Goal: Information Seeking & Learning: Learn about a topic

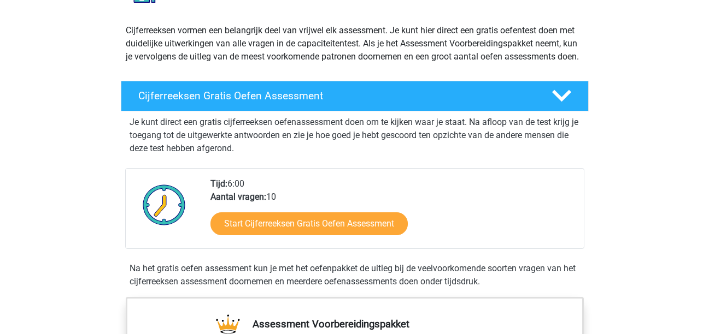
scroll to position [115, 0]
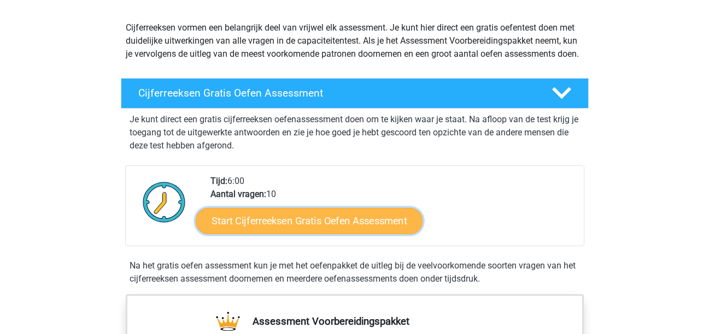
click at [290, 232] on link "Start Cijferreeksen Gratis Oefen Assessment" at bounding box center [309, 221] width 227 height 26
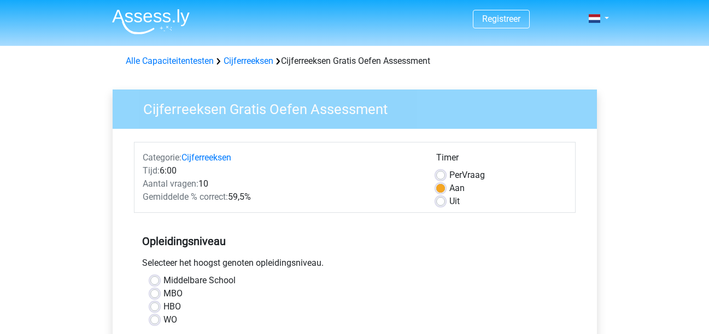
click at [163, 293] on label "MBO" at bounding box center [172, 293] width 19 height 13
click at [154, 293] on input "MBO" at bounding box center [154, 292] width 9 height 11
radio input "true"
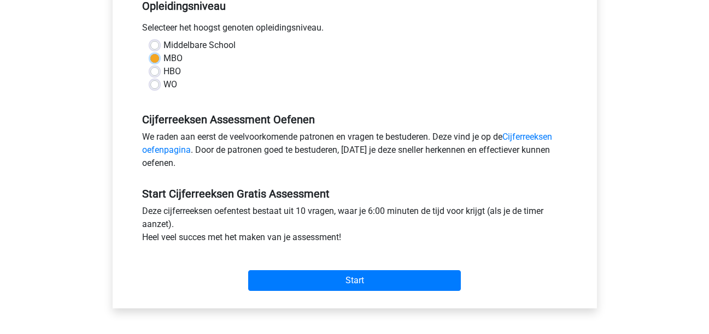
scroll to position [239, 0]
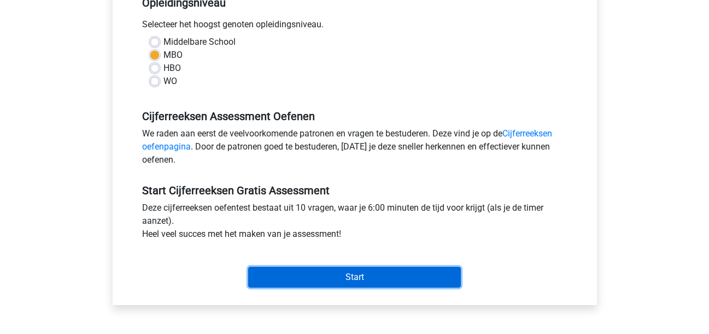
click at [398, 275] on input "Start" at bounding box center [354, 277] width 213 height 21
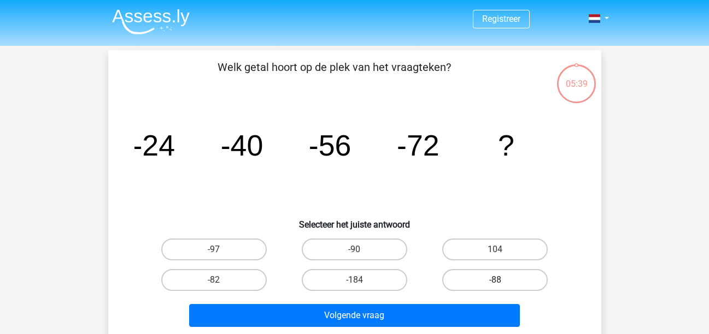
click at [503, 271] on label "-88" at bounding box center [494, 280] width 105 height 22
click at [502, 280] on input "-88" at bounding box center [498, 283] width 7 height 7
radio input "true"
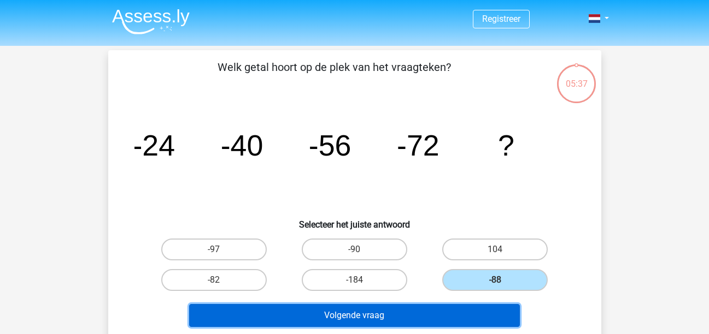
click at [435, 315] on button "Volgende vraag" at bounding box center [354, 315] width 331 height 23
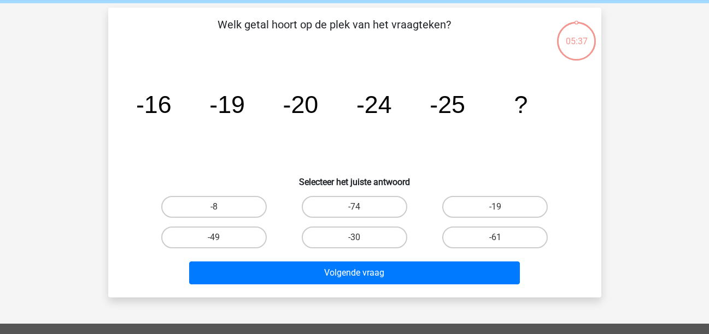
scroll to position [50, 0]
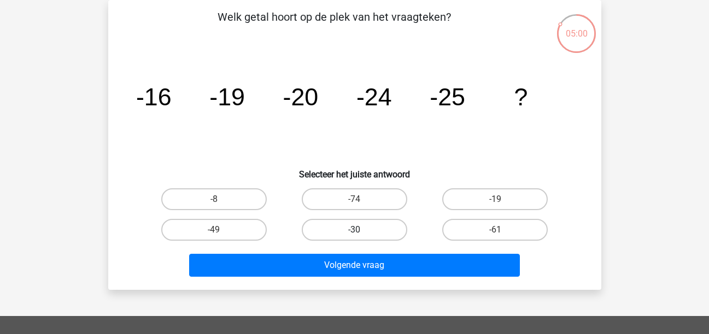
click at [338, 228] on label "-30" at bounding box center [354, 230] width 105 height 22
click at [354, 230] on input "-30" at bounding box center [357, 233] width 7 height 7
radio input "true"
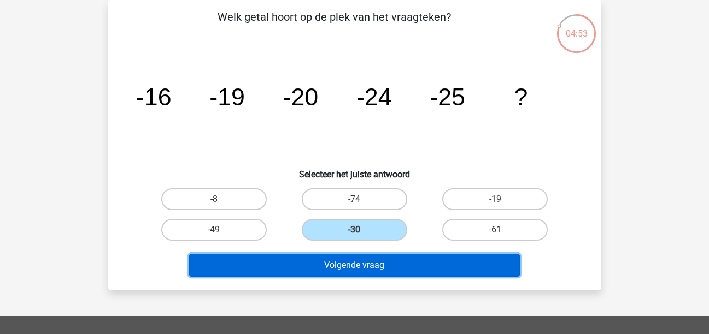
click at [359, 267] on button "Volgende vraag" at bounding box center [354, 265] width 331 height 23
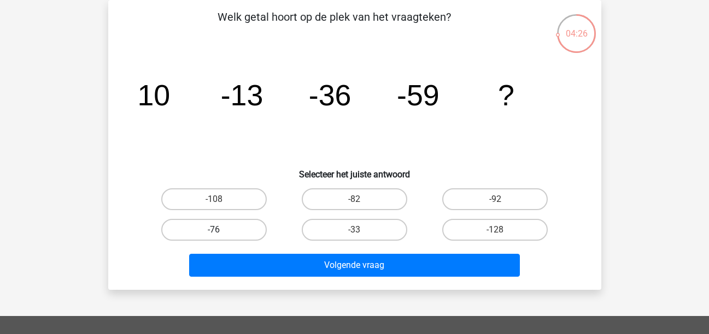
click at [233, 225] on label "-76" at bounding box center [213, 230] width 105 height 22
click at [221, 230] on input "-76" at bounding box center [217, 233] width 7 height 7
radio input "true"
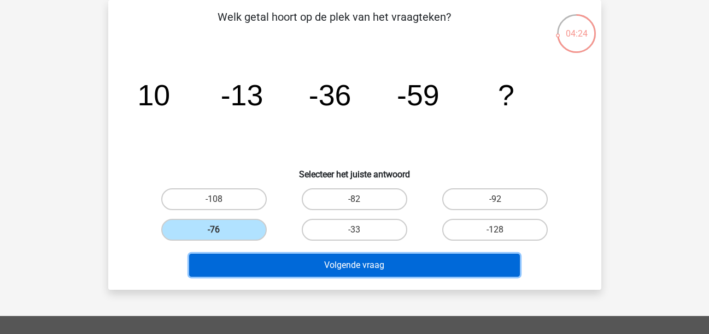
click at [371, 266] on button "Volgende vraag" at bounding box center [354, 265] width 331 height 23
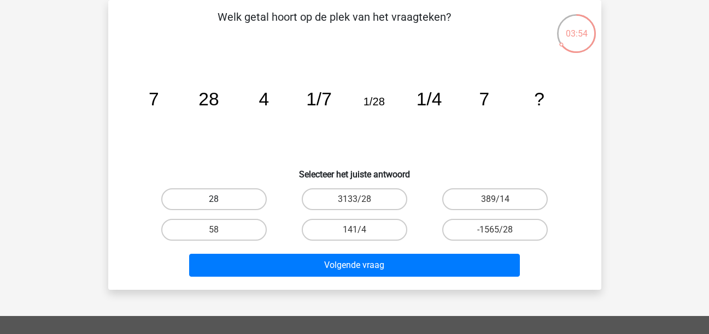
click at [210, 189] on label "28" at bounding box center [213, 200] width 105 height 22
click at [214, 199] on input "28" at bounding box center [217, 202] width 7 height 7
radio input "true"
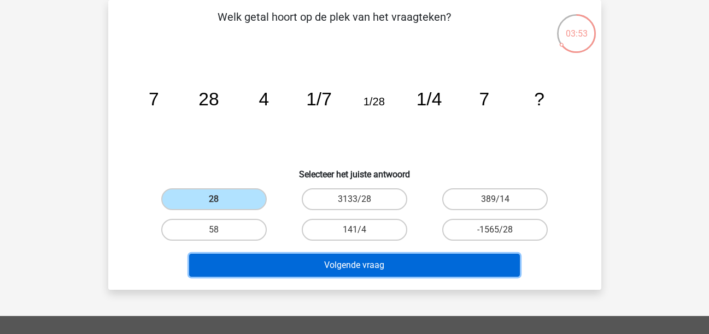
click at [370, 266] on button "Volgende vraag" at bounding box center [354, 265] width 331 height 23
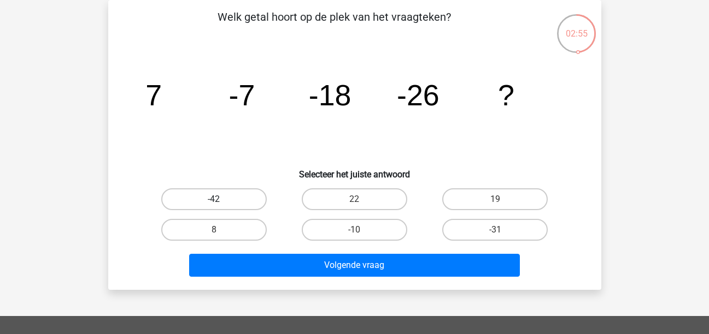
click at [238, 189] on label "-42" at bounding box center [213, 200] width 105 height 22
click at [221, 199] on input "-42" at bounding box center [217, 202] width 7 height 7
radio input "true"
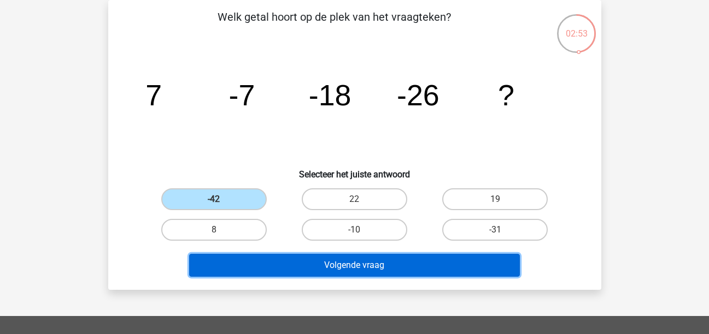
click at [383, 261] on button "Volgende vraag" at bounding box center [354, 265] width 331 height 23
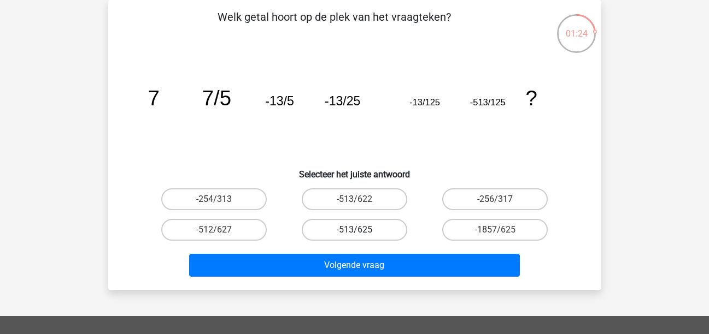
click at [375, 227] on label "-513/625" at bounding box center [354, 230] width 105 height 22
click at [361, 230] on input "-513/625" at bounding box center [357, 233] width 7 height 7
radio input "true"
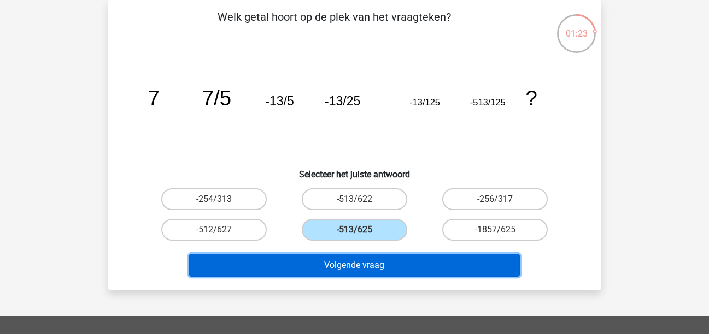
click at [373, 260] on button "Volgende vraag" at bounding box center [354, 265] width 331 height 23
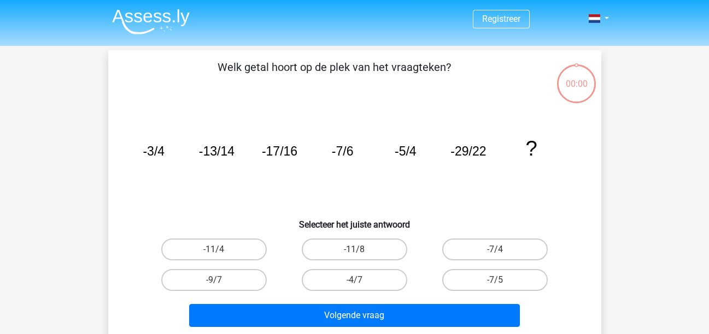
scroll to position [50, 0]
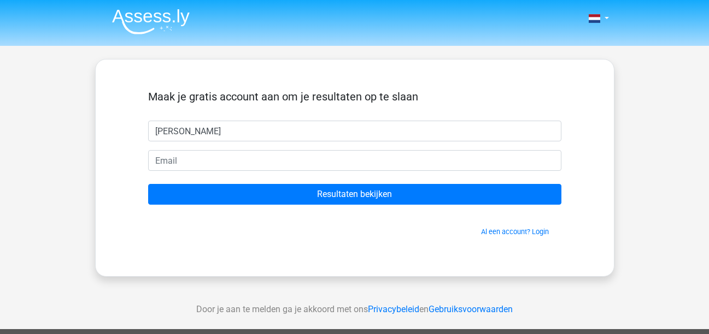
type input "[PERSON_NAME]"
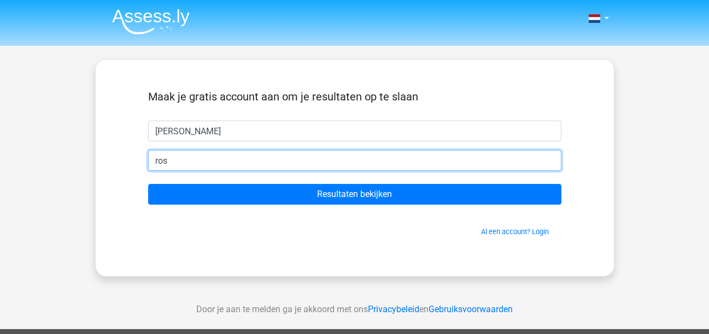
type input "rosyjanssen@outlook.com"
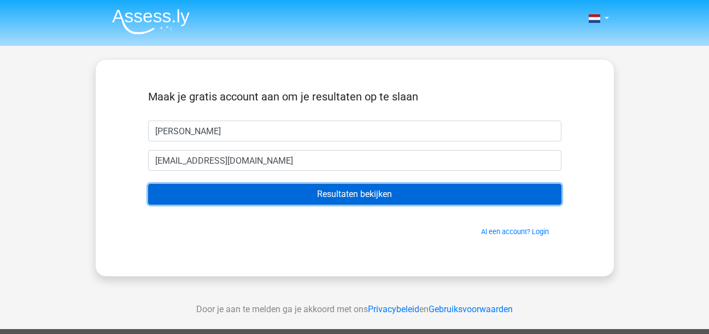
click at [325, 189] on input "Resultaten bekijken" at bounding box center [354, 194] width 413 height 21
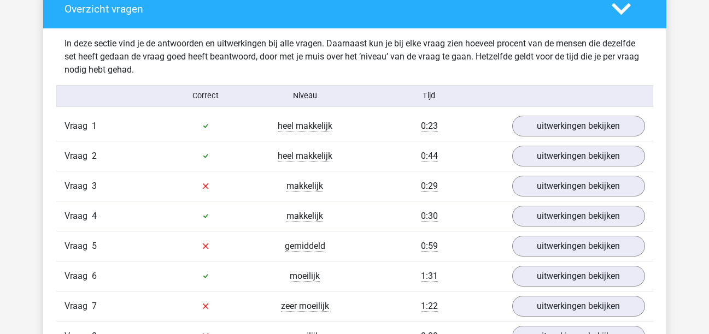
scroll to position [835, 0]
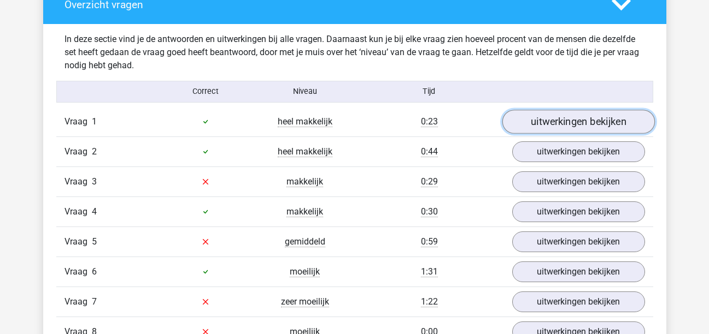
click at [620, 114] on link "uitwerkingen bekijken" at bounding box center [578, 122] width 152 height 24
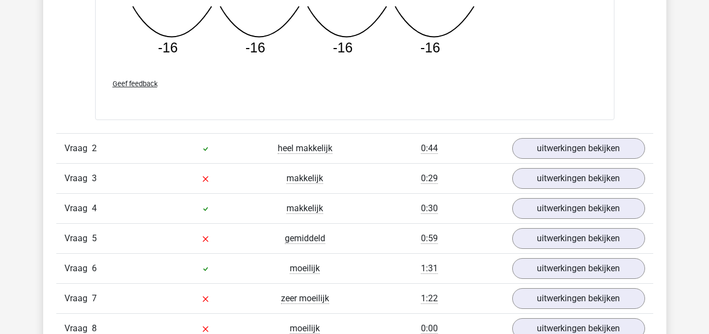
scroll to position [1321, 0]
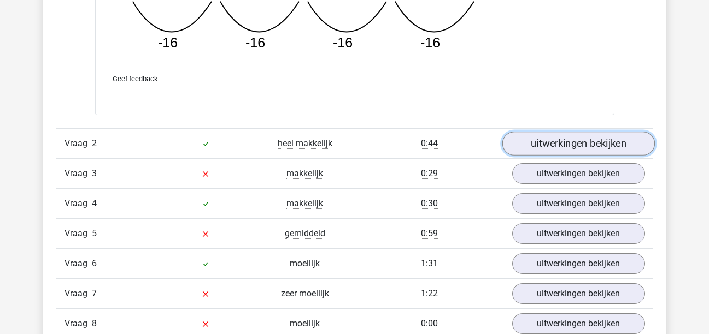
click at [598, 135] on link "uitwerkingen bekijken" at bounding box center [578, 144] width 152 height 24
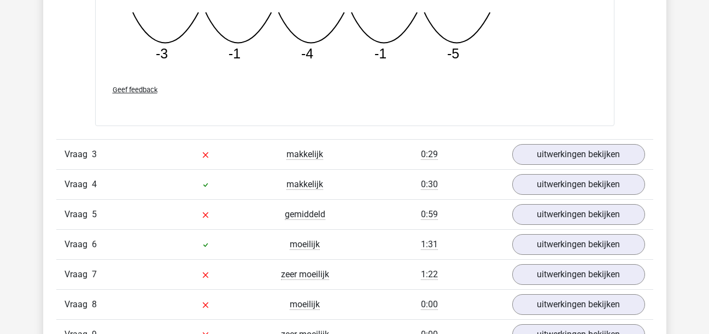
scroll to position [1850, 0]
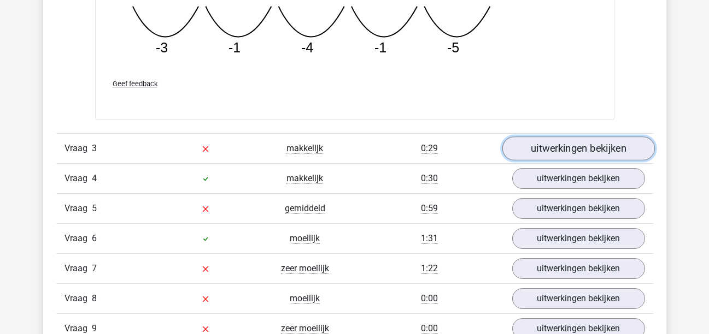
click at [598, 144] on link "uitwerkingen bekijken" at bounding box center [578, 149] width 152 height 24
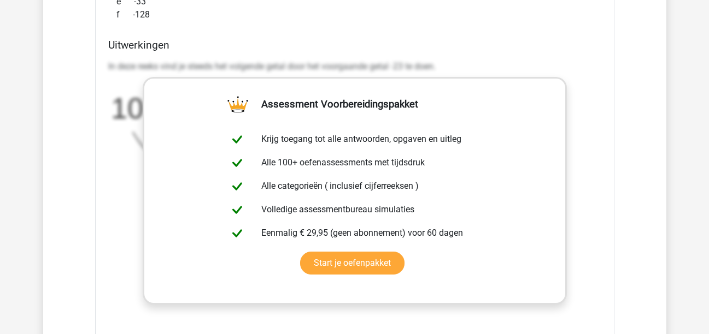
scroll to position [2254, 0]
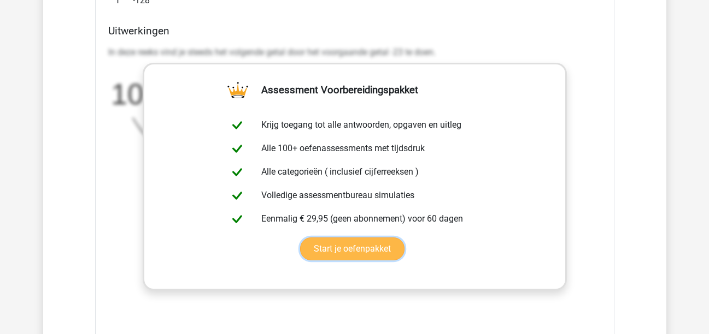
click at [384, 246] on link "Start je oefenpakket" at bounding box center [352, 249] width 104 height 23
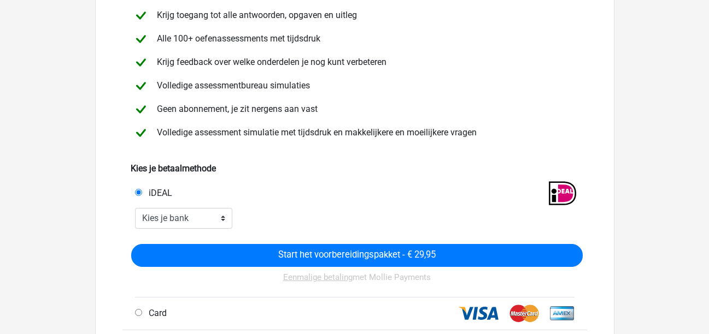
scroll to position [109, 0]
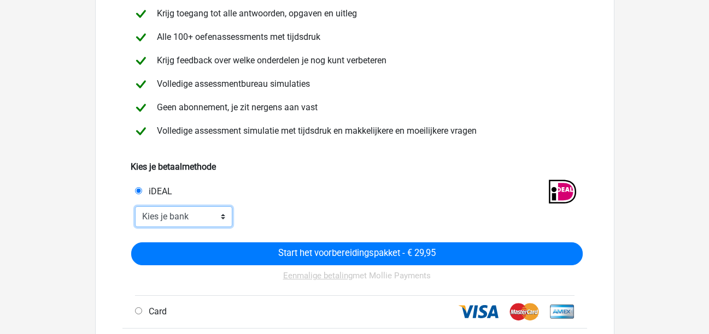
click at [222, 216] on select "Kies je bank ABN AMRO ING Rabobank ASN Bank bunq Knab N26 NN Regiobank Revolut …" at bounding box center [184, 217] width 98 height 21
select select "ideal_[SWIFT_CODE]"
click at [135, 207] on select "Kies je bank ABN AMRO ING Rabobank ASN Bank bunq Knab N26 NN Regiobank Revolut …" at bounding box center [184, 217] width 98 height 21
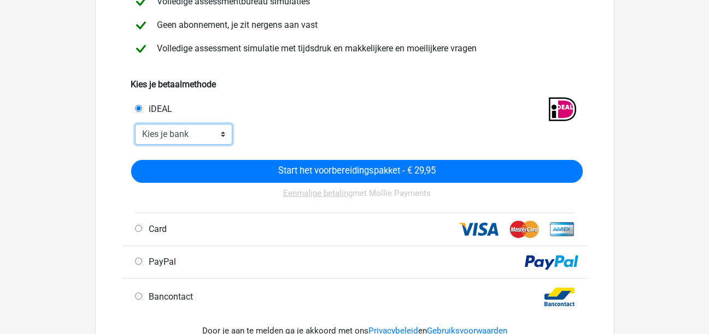
scroll to position [190, 0]
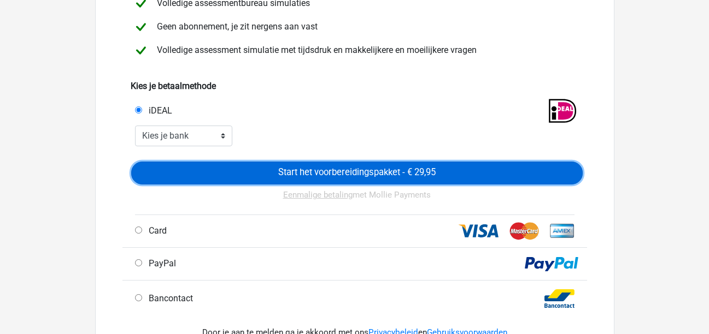
click at [431, 172] on input "Start het voorbereidingspakket - € 29,95" at bounding box center [356, 173] width 451 height 23
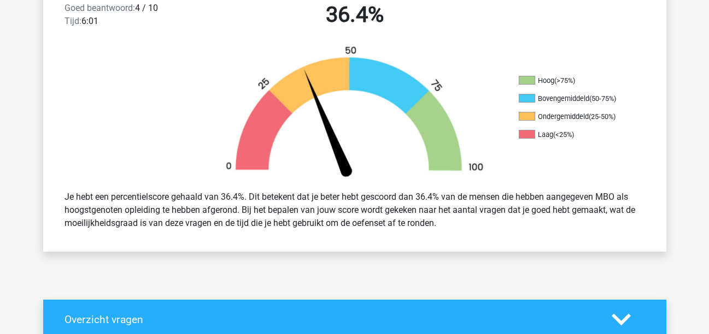
scroll to position [622, 0]
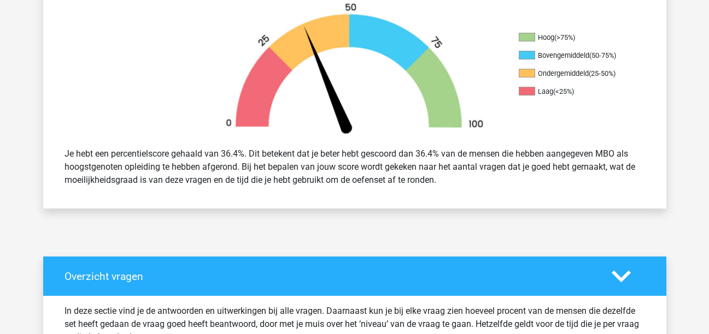
click at [625, 274] on polygon at bounding box center [620, 276] width 19 height 12
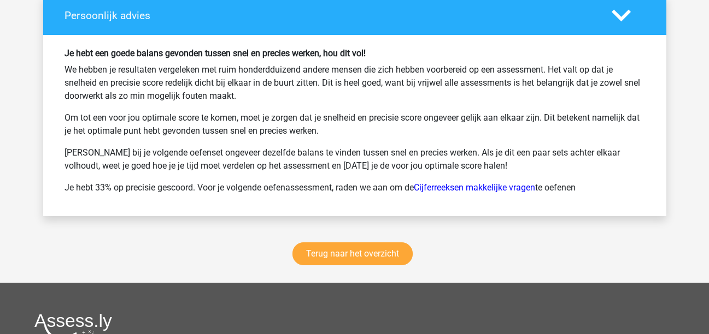
scroll to position [1320, 0]
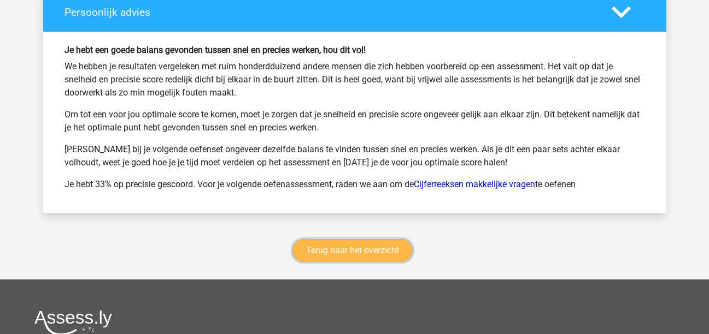
click at [377, 246] on link "Terug naar het overzicht" at bounding box center [352, 250] width 120 height 23
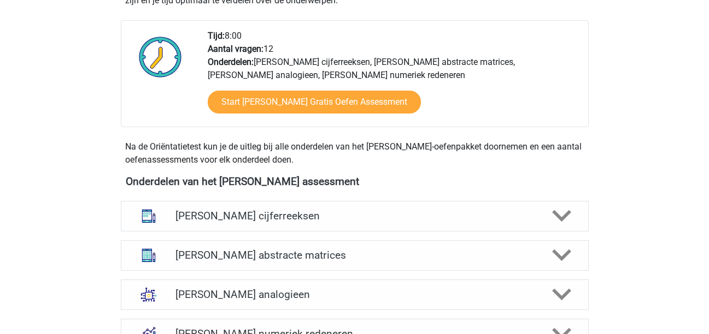
scroll to position [360, 0]
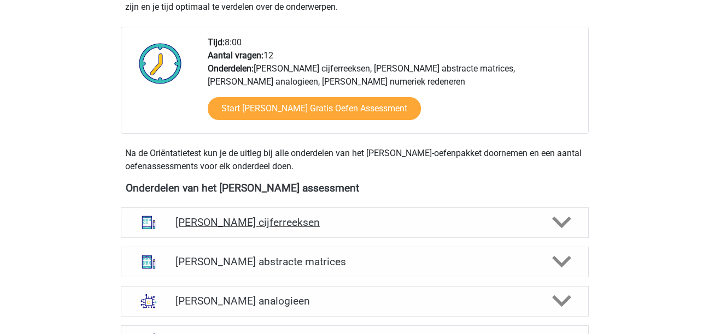
click at [563, 221] on icon at bounding box center [561, 222] width 19 height 19
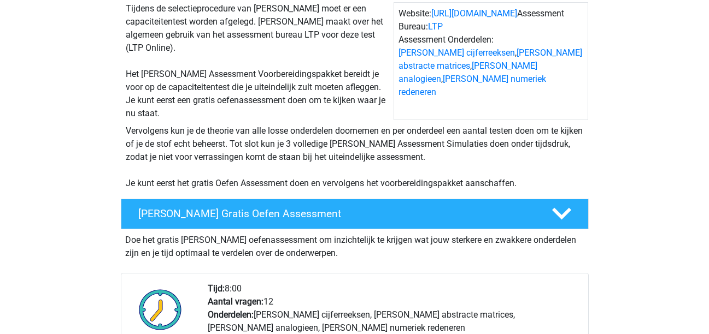
scroll to position [0, 0]
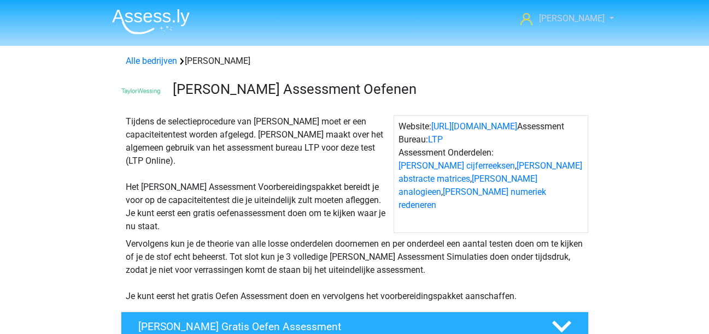
click at [605, 16] on link "[PERSON_NAME]" at bounding box center [561, 18] width 90 height 13
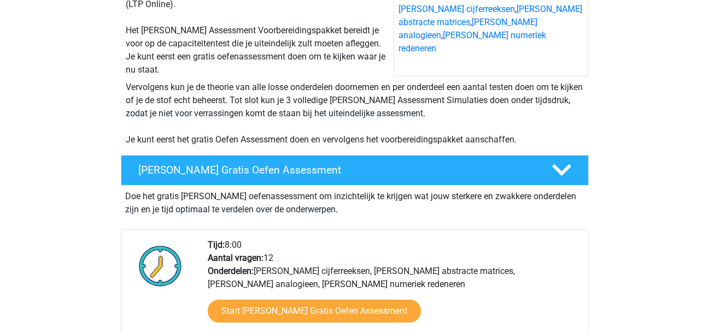
scroll to position [163, 0]
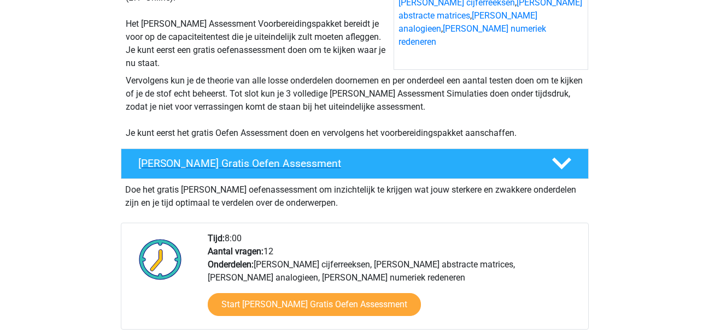
click at [566, 158] on icon at bounding box center [561, 163] width 19 height 19
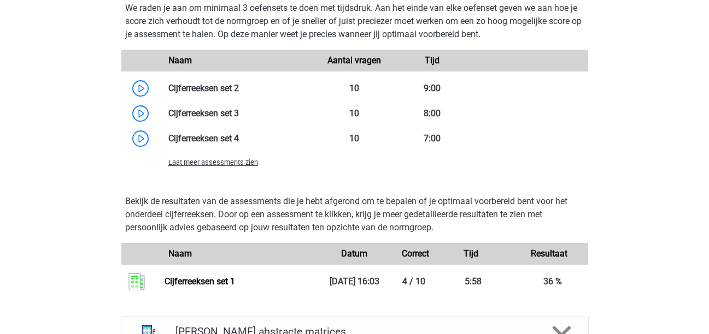
scroll to position [727, 0]
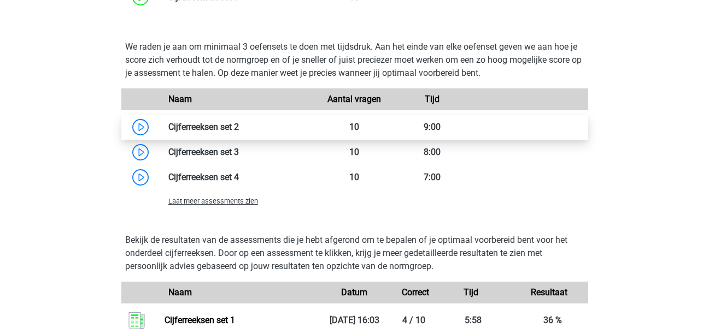
click at [239, 125] on link at bounding box center [239, 127] width 0 height 10
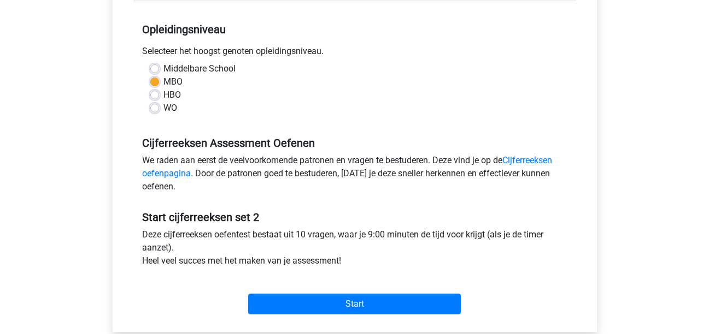
scroll to position [213, 0]
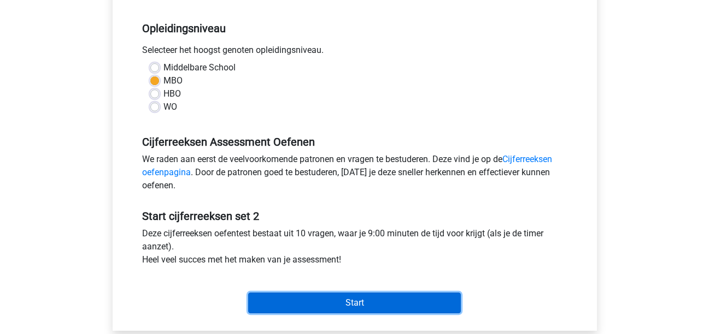
click at [348, 303] on input "Start" at bounding box center [354, 303] width 213 height 21
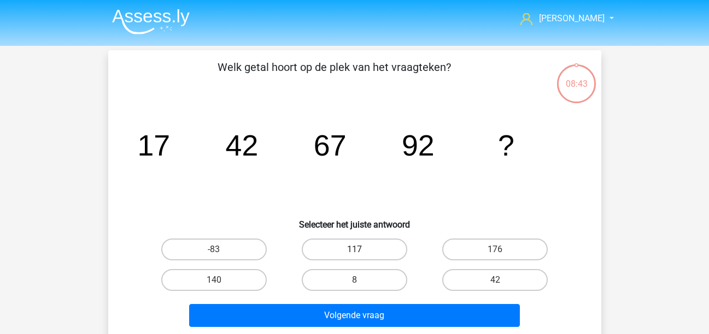
click at [357, 248] on label "117" at bounding box center [354, 250] width 105 height 22
click at [357, 250] on input "117" at bounding box center [357, 253] width 7 height 7
radio input "true"
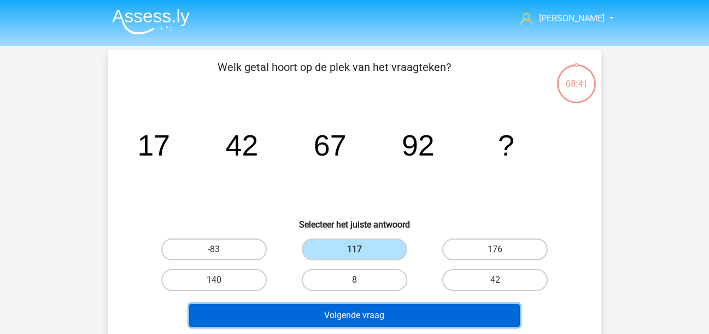
click at [385, 309] on button "Volgende vraag" at bounding box center [354, 315] width 331 height 23
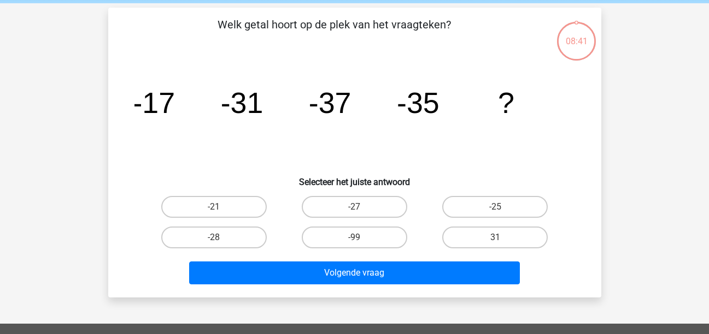
scroll to position [50, 0]
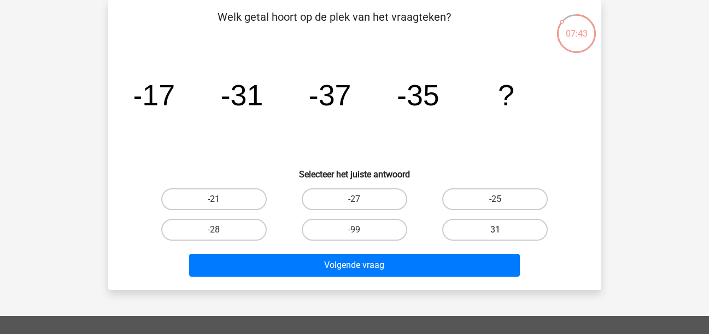
click at [519, 227] on label "31" at bounding box center [494, 230] width 105 height 22
click at [502, 230] on input "31" at bounding box center [498, 233] width 7 height 7
radio input "true"
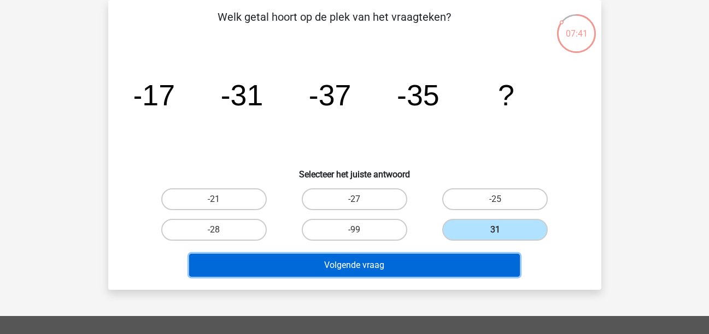
click at [481, 261] on button "Volgende vraag" at bounding box center [354, 265] width 331 height 23
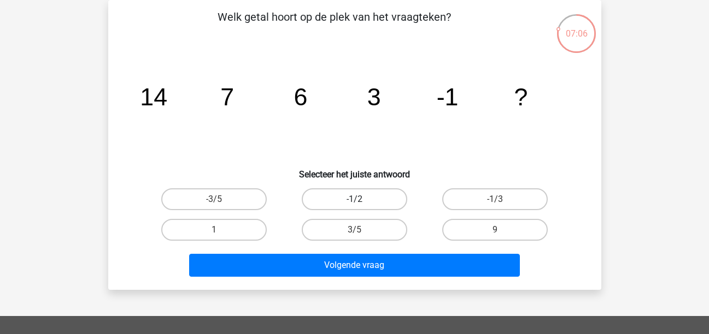
click at [374, 198] on label "-1/2" at bounding box center [354, 200] width 105 height 22
click at [361, 199] on input "-1/2" at bounding box center [357, 202] width 7 height 7
radio input "true"
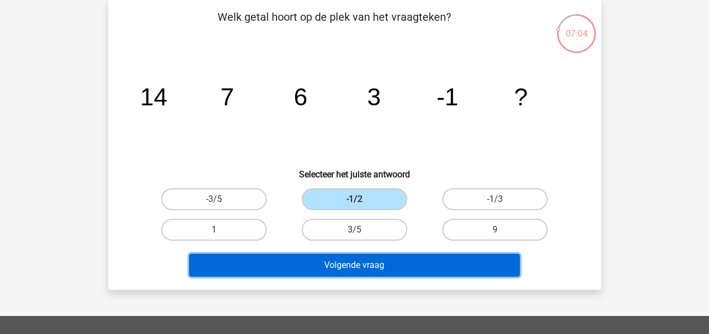
click at [387, 258] on button "Volgende vraag" at bounding box center [354, 265] width 331 height 23
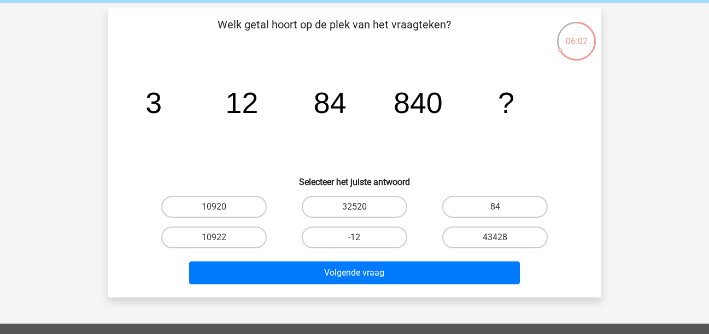
scroll to position [0, 0]
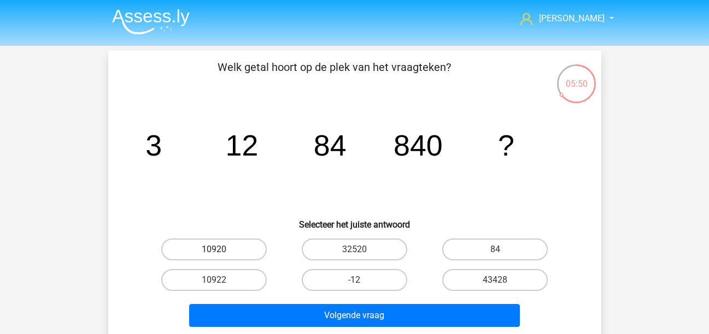
click at [234, 249] on label "10920" at bounding box center [213, 250] width 105 height 22
click at [221, 250] on input "10920" at bounding box center [217, 253] width 7 height 7
radio input "true"
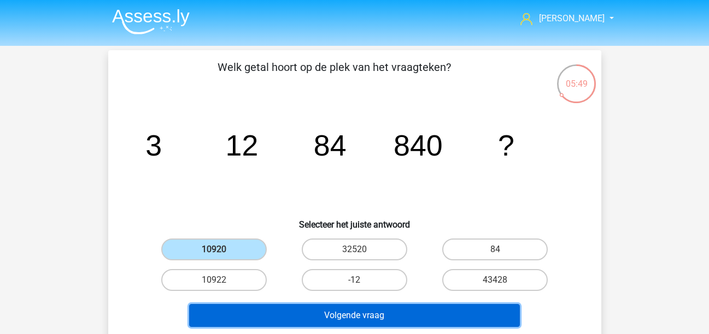
click at [370, 313] on button "Volgende vraag" at bounding box center [354, 315] width 331 height 23
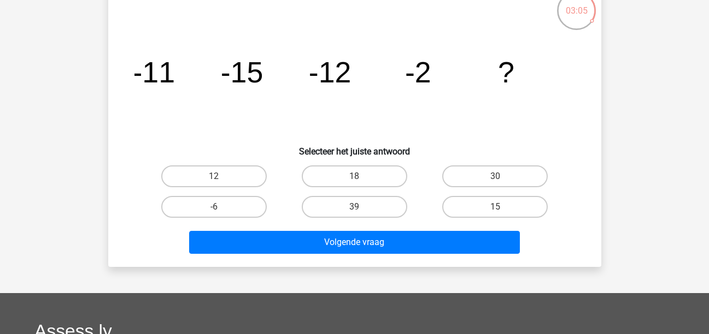
scroll to position [74, 0]
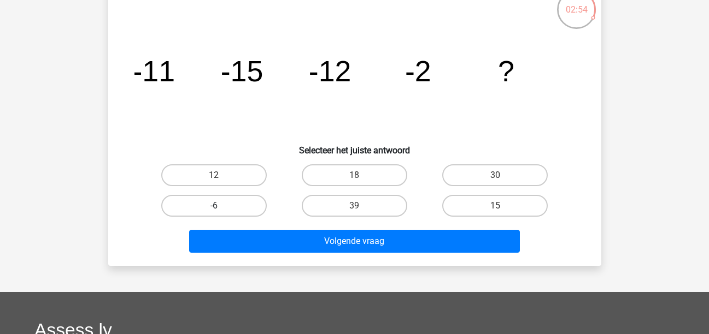
click at [242, 199] on label "-6" at bounding box center [213, 206] width 105 height 22
click at [221, 206] on input "-6" at bounding box center [217, 209] width 7 height 7
radio input "true"
click at [229, 167] on label "12" at bounding box center [213, 175] width 105 height 22
click at [221, 175] on input "12" at bounding box center [217, 178] width 7 height 7
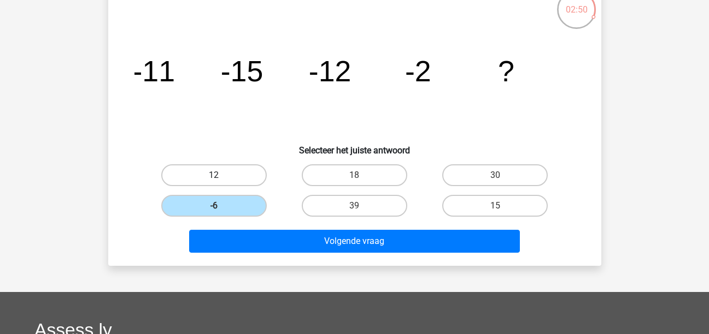
radio input "true"
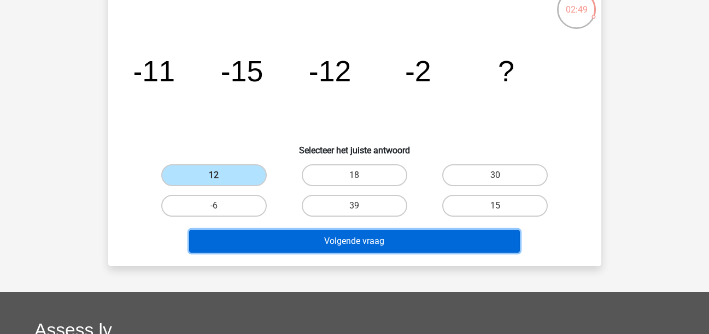
click at [374, 235] on button "Volgende vraag" at bounding box center [354, 241] width 331 height 23
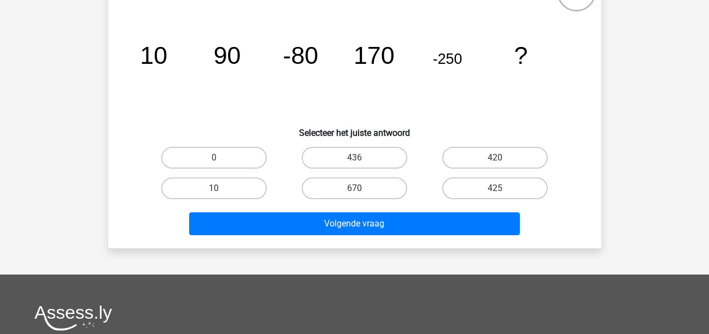
scroll to position [97, 0]
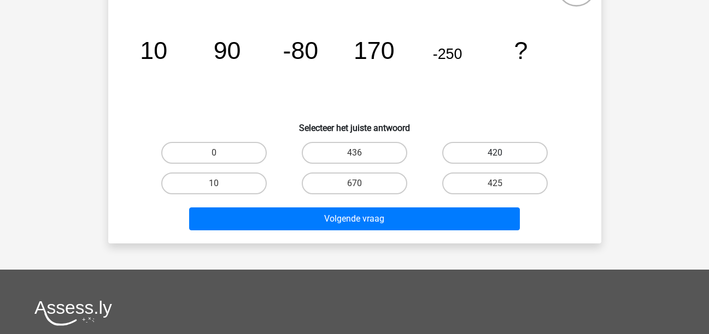
click at [510, 148] on label "420" at bounding box center [494, 153] width 105 height 22
click at [502, 153] on input "420" at bounding box center [498, 156] width 7 height 7
radio input "true"
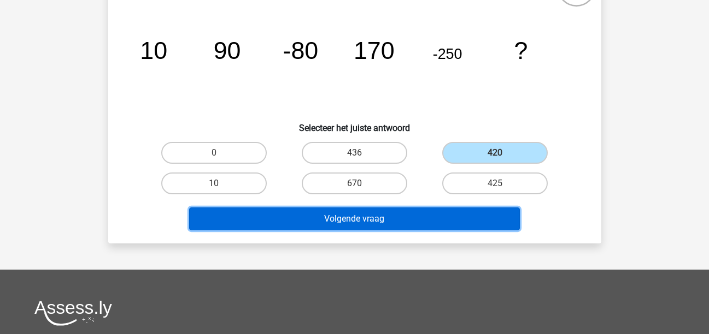
click at [388, 214] on button "Volgende vraag" at bounding box center [354, 219] width 331 height 23
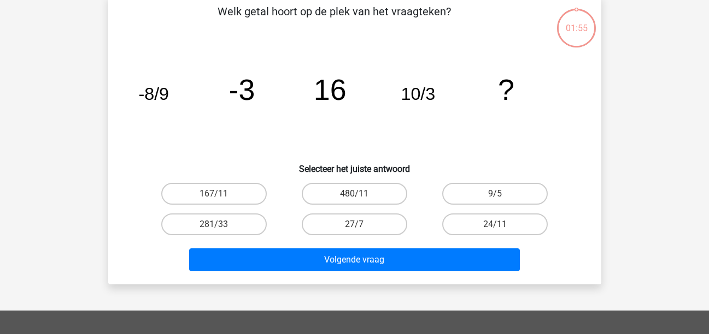
scroll to position [50, 0]
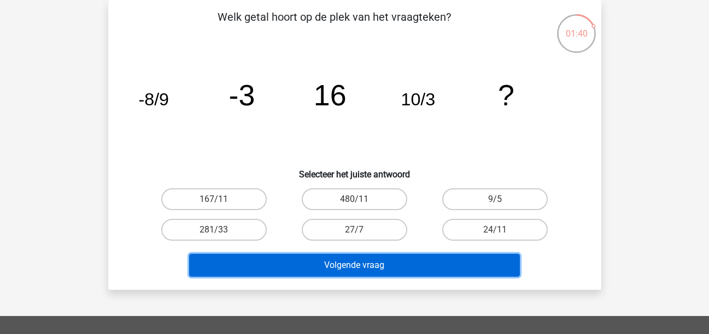
click at [379, 269] on button "Volgende vraag" at bounding box center [354, 265] width 331 height 23
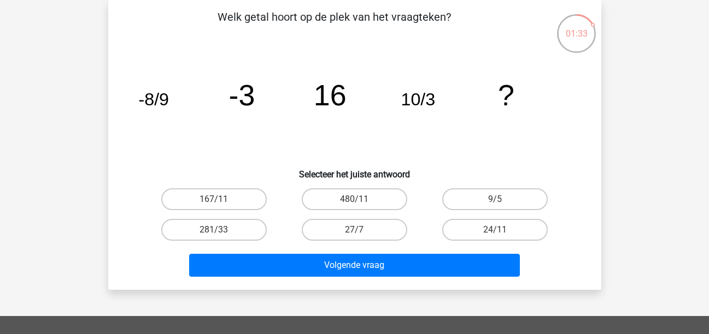
click at [569, 104] on icon "image/svg+xml -8/9 -3 16 10/3 ?" at bounding box center [354, 105] width 440 height 110
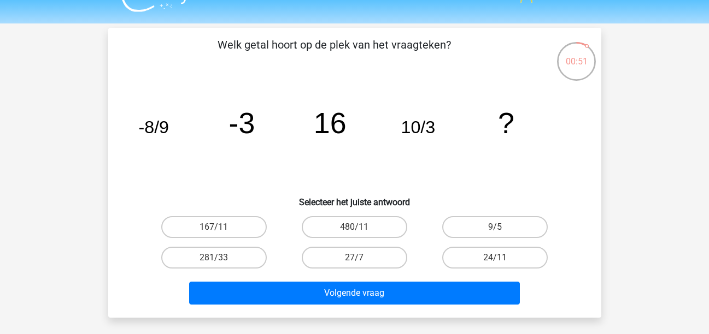
scroll to position [20, 0]
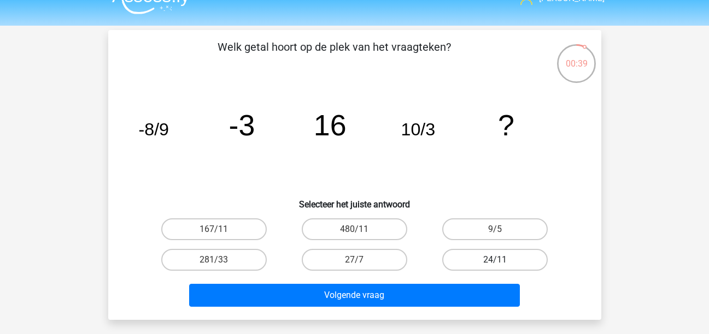
click at [500, 255] on label "24/11" at bounding box center [494, 260] width 105 height 22
click at [500, 260] on input "24/11" at bounding box center [498, 263] width 7 height 7
radio input "true"
click at [388, 256] on label "27/7" at bounding box center [354, 260] width 105 height 22
click at [361, 260] on input "27/7" at bounding box center [357, 263] width 7 height 7
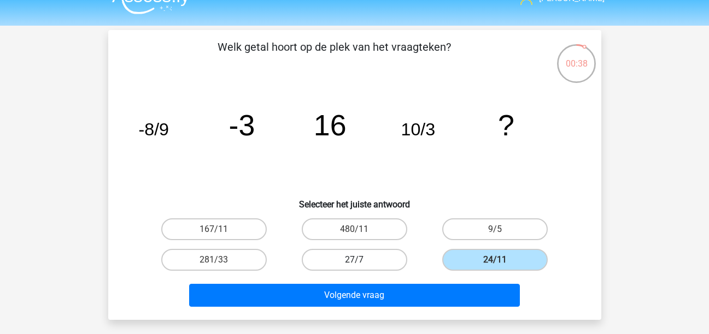
radio input "true"
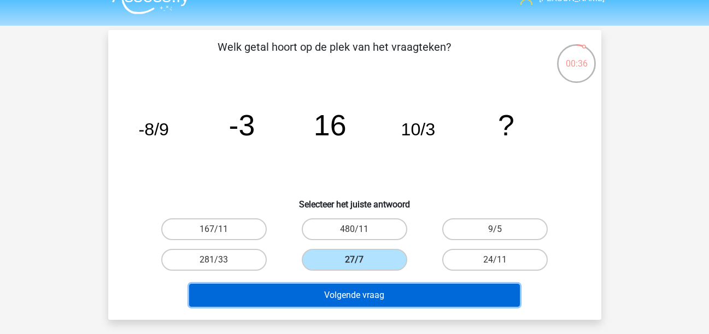
click at [370, 292] on button "Volgende vraag" at bounding box center [354, 295] width 331 height 23
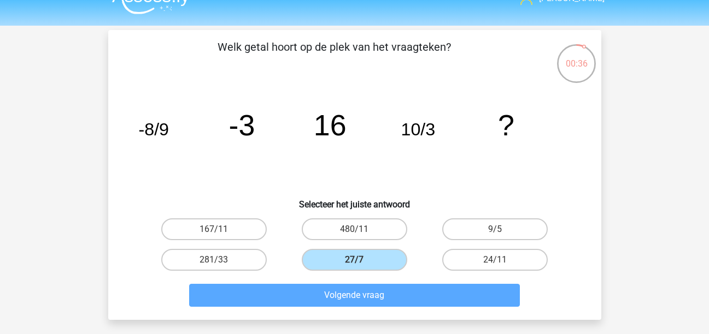
scroll to position [50, 0]
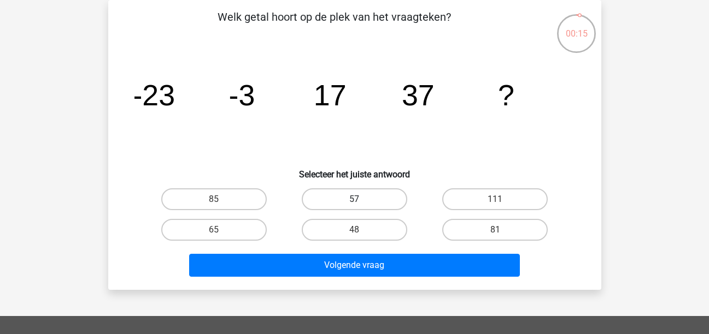
click at [368, 193] on label "57" at bounding box center [354, 200] width 105 height 22
click at [361, 199] on input "57" at bounding box center [357, 202] width 7 height 7
radio input "true"
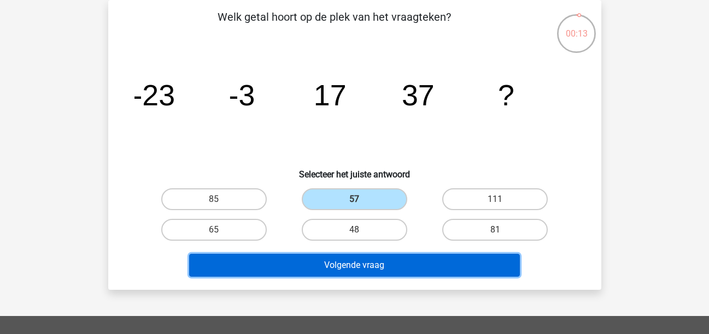
click at [368, 263] on button "Volgende vraag" at bounding box center [354, 265] width 331 height 23
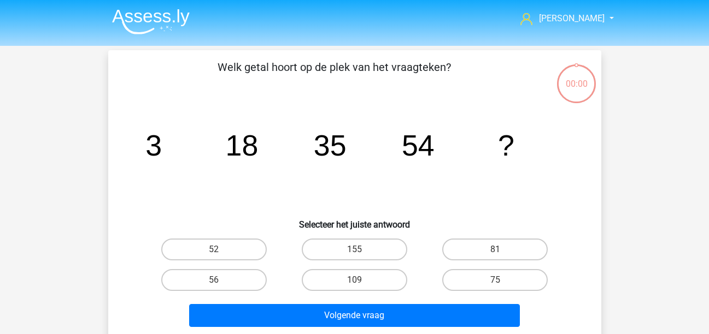
scroll to position [50, 0]
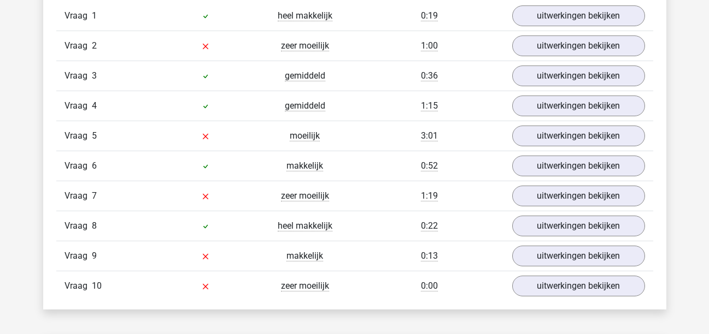
scroll to position [713, 0]
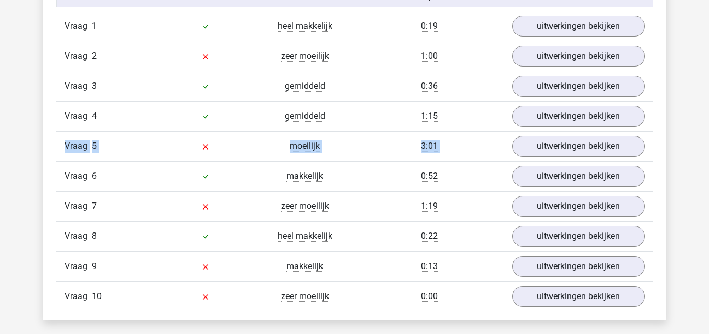
drag, startPoint x: 706, startPoint y: 154, endPoint x: 709, endPoint y: 131, distance: 22.5
click at [708, 131] on html "[PERSON_NAME] [EMAIL_ADDRESS][DOMAIN_NAME]" at bounding box center [354, 284] width 709 height 1994
click at [684, 93] on div "[PERSON_NAME] [EMAIL_ADDRESS][DOMAIN_NAME]" at bounding box center [354, 284] width 709 height 1994
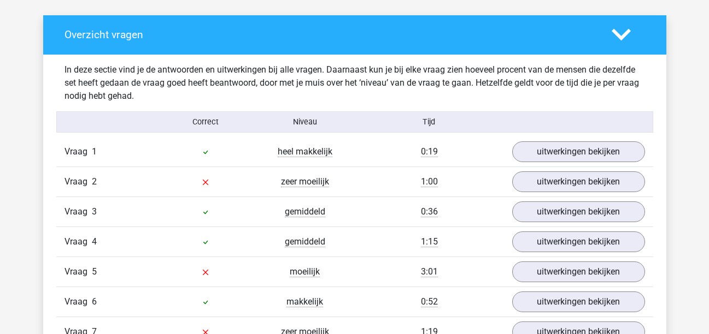
scroll to position [590, 0]
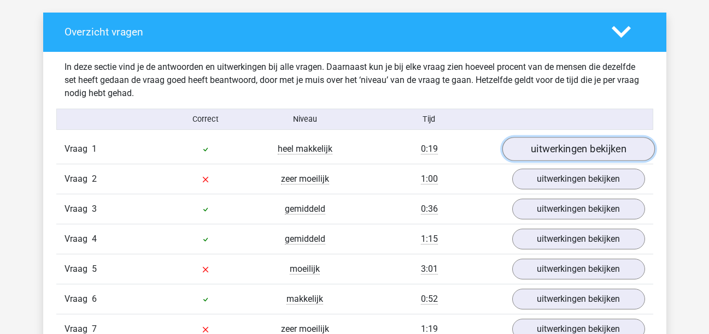
click at [582, 151] on link "uitwerkingen bekijken" at bounding box center [578, 149] width 152 height 24
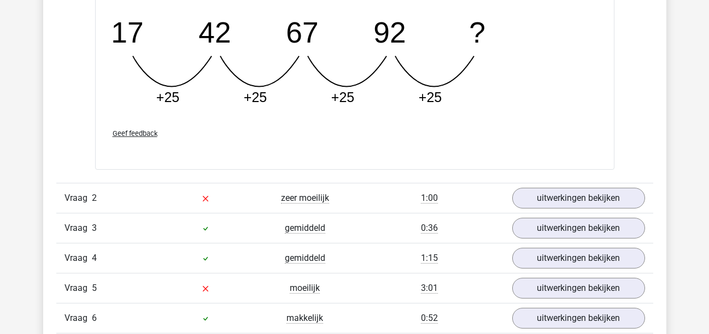
scroll to position [1062, 0]
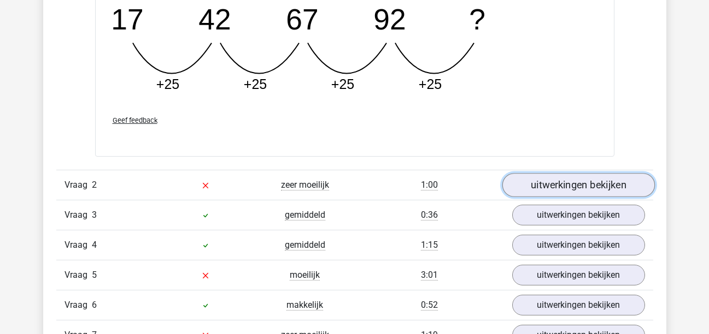
click at [615, 184] on link "uitwerkingen bekijken" at bounding box center [578, 185] width 152 height 24
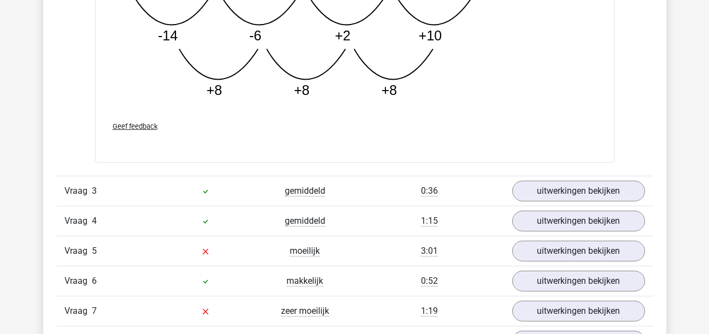
scroll to position [1650, 0]
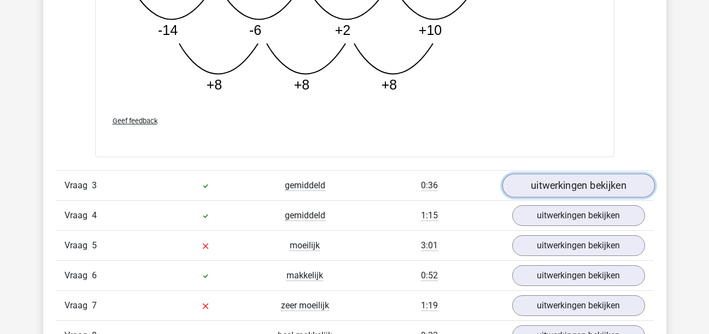
click at [591, 185] on link "uitwerkingen bekijken" at bounding box center [578, 186] width 152 height 24
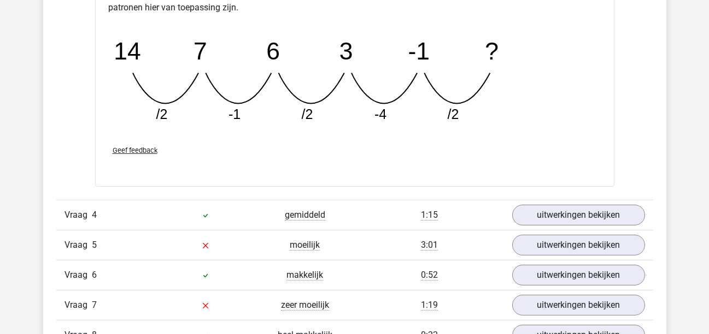
scroll to position [2159, 0]
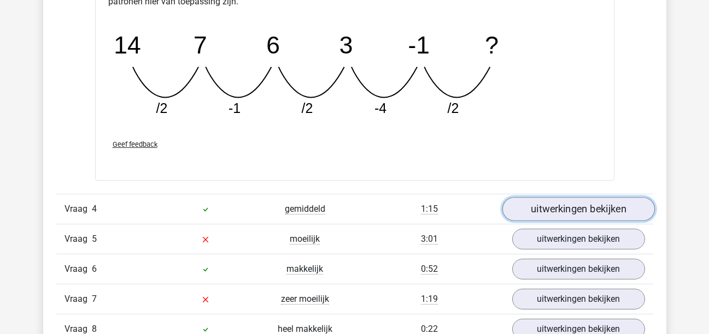
click at [610, 204] on link "uitwerkingen bekijken" at bounding box center [578, 210] width 152 height 24
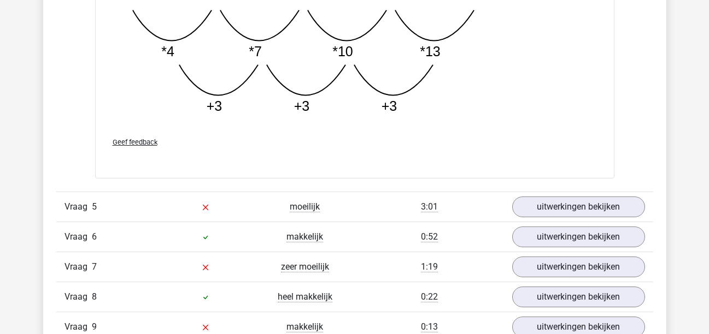
scroll to position [2771, 0]
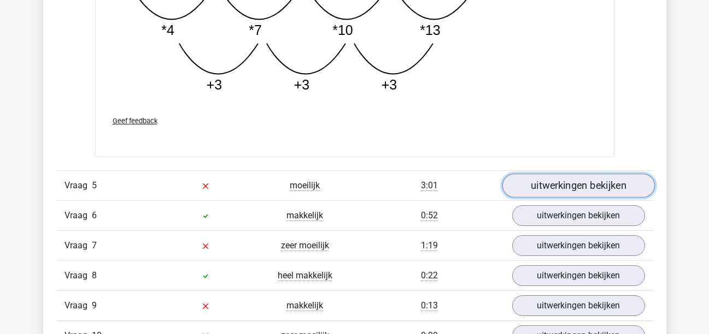
click at [609, 176] on link "uitwerkingen bekijken" at bounding box center [578, 186] width 152 height 24
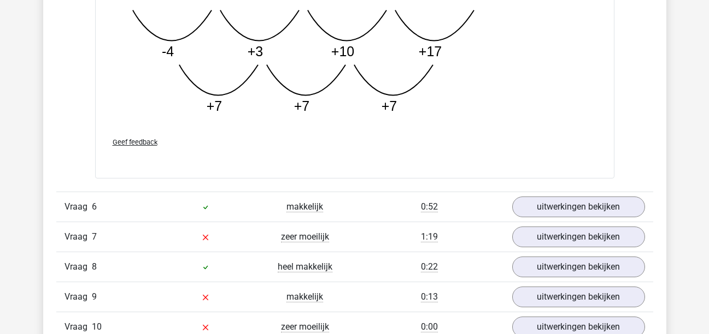
scroll to position [3371, 0]
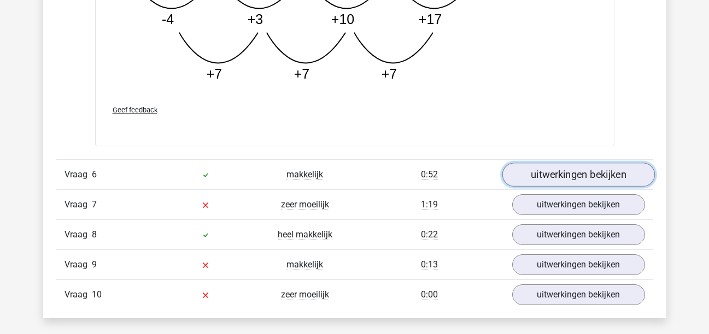
click at [615, 175] on link "uitwerkingen bekijken" at bounding box center [578, 175] width 152 height 24
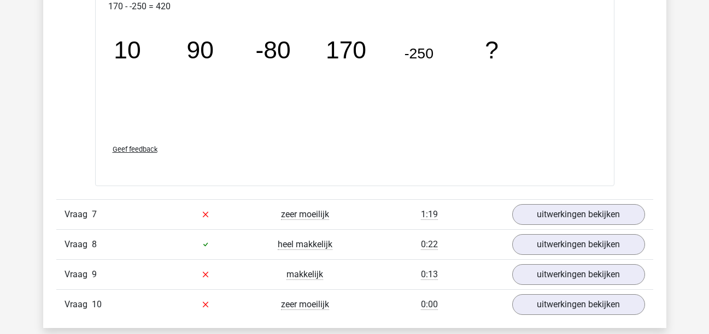
scroll to position [3935, 0]
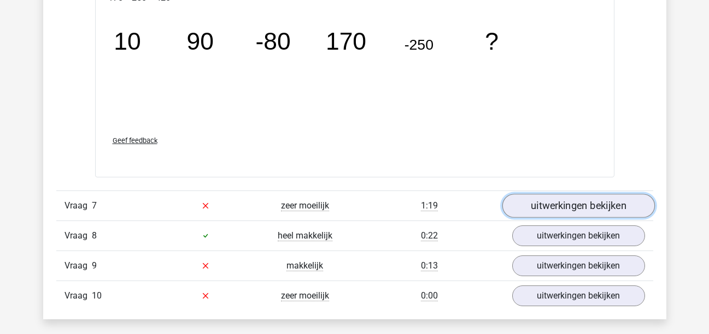
click at [594, 207] on link "uitwerkingen bekijken" at bounding box center [578, 206] width 152 height 24
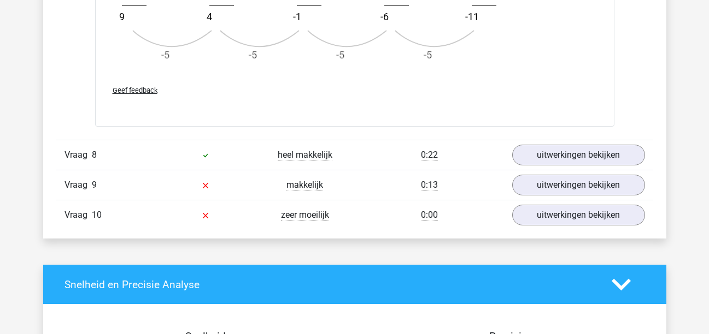
scroll to position [4681, 0]
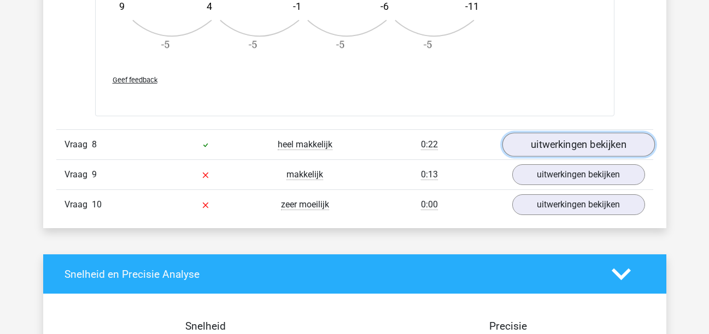
click at [583, 139] on link "uitwerkingen bekijken" at bounding box center [578, 145] width 152 height 24
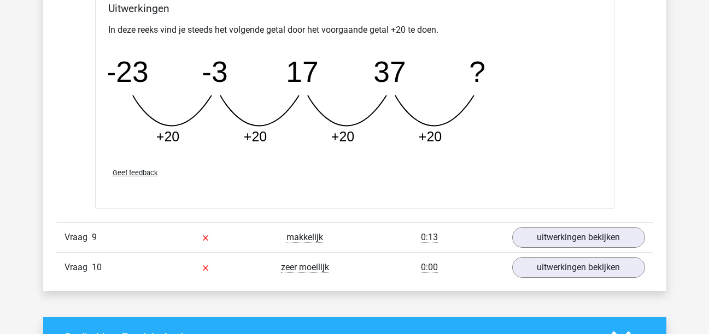
scroll to position [5117, 0]
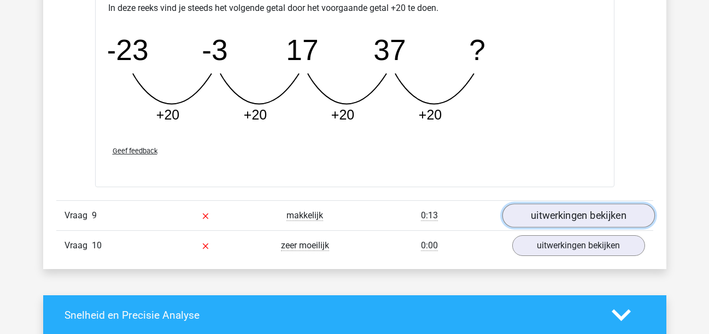
click at [575, 211] on link "uitwerkingen bekijken" at bounding box center [578, 216] width 152 height 24
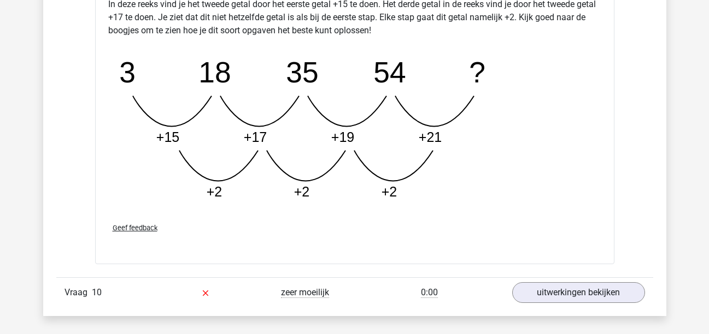
scroll to position [5641, 0]
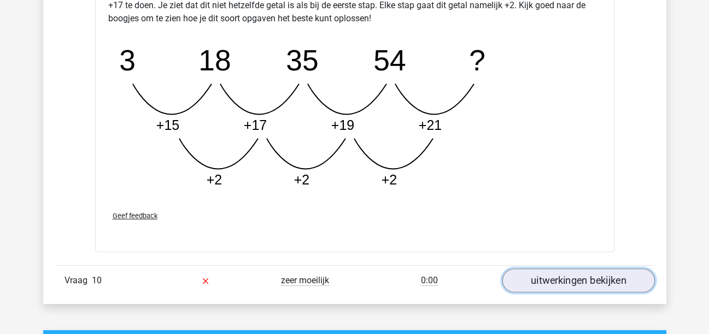
click at [619, 276] on link "uitwerkingen bekijken" at bounding box center [578, 281] width 152 height 24
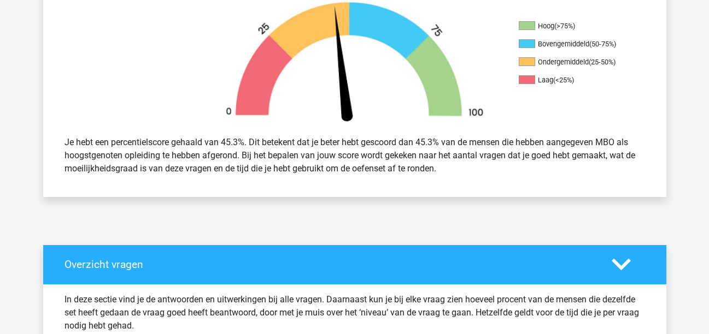
scroll to position [0, 0]
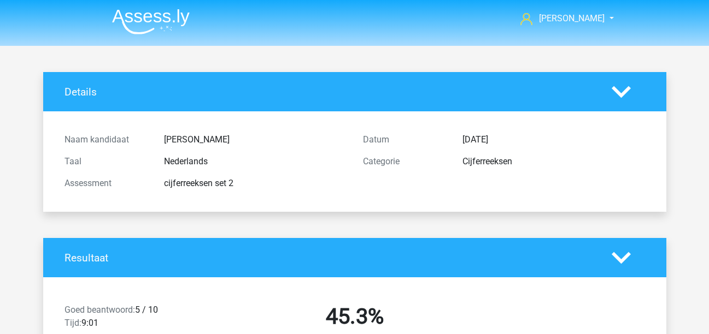
click at [616, 256] on polygon at bounding box center [620, 258] width 19 height 12
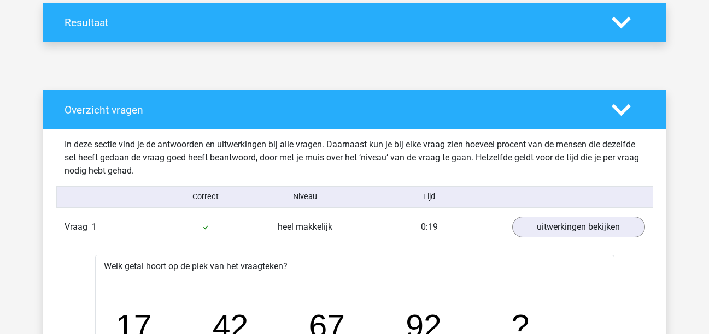
scroll to position [285, 0]
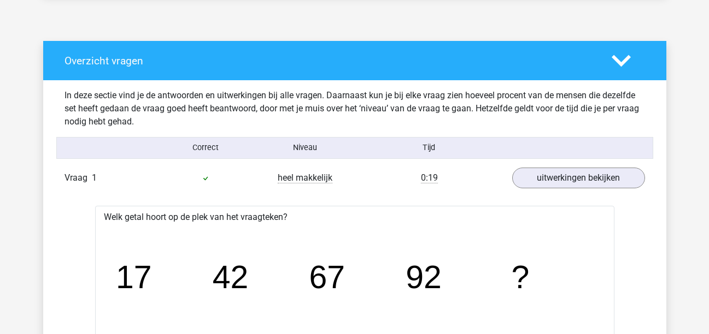
click at [622, 61] on polygon at bounding box center [620, 61] width 19 height 12
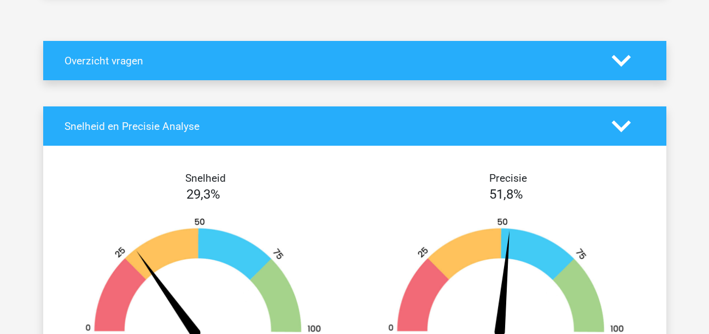
click at [620, 131] on polygon at bounding box center [620, 126] width 19 height 12
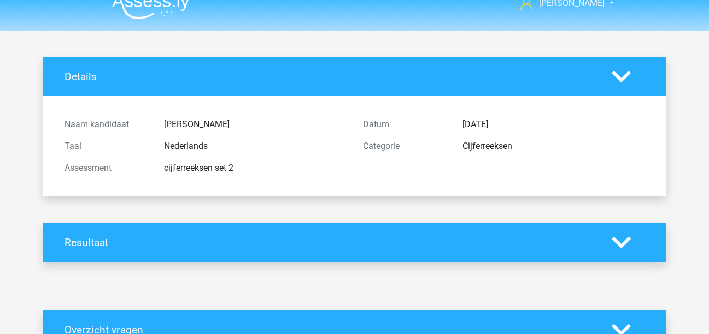
scroll to position [0, 0]
